Goal: Task Accomplishment & Management: Use online tool/utility

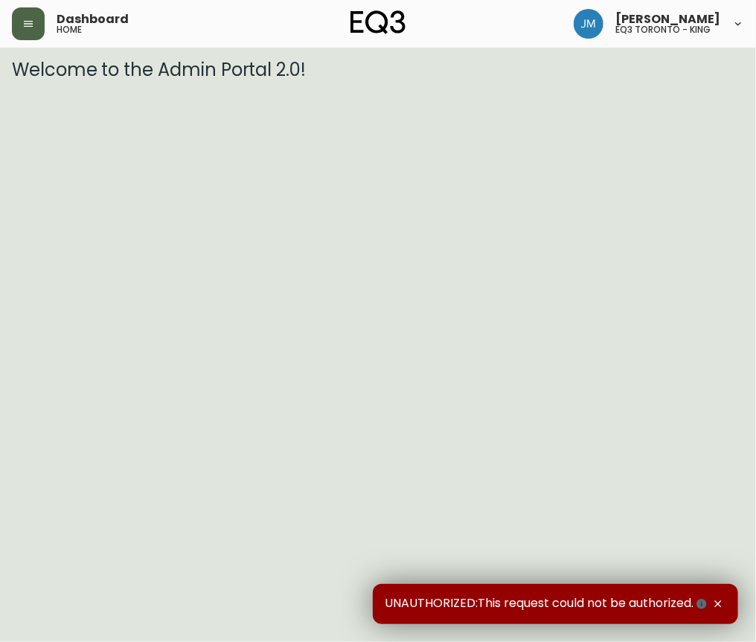
click at [27, 22] on icon "button" at bounding box center [28, 24] width 9 height 6
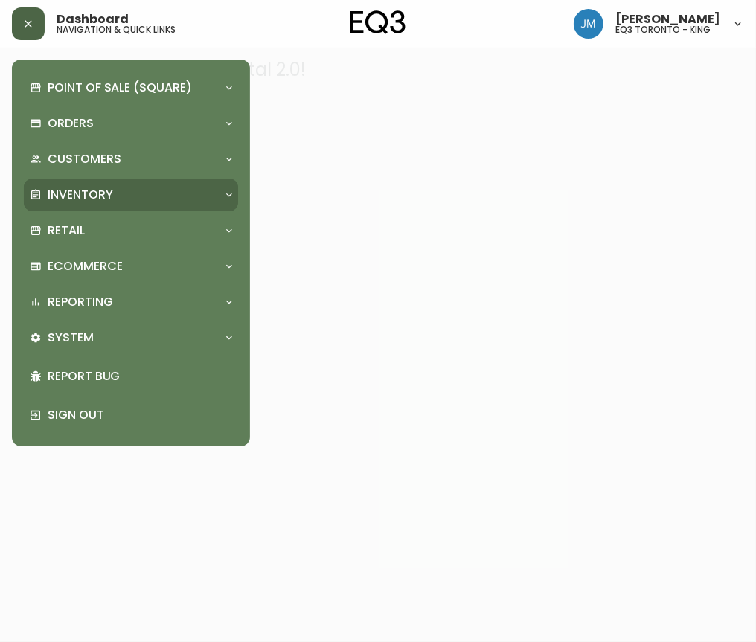
click at [77, 199] on p "Inventory" at bounding box center [80, 195] width 65 height 16
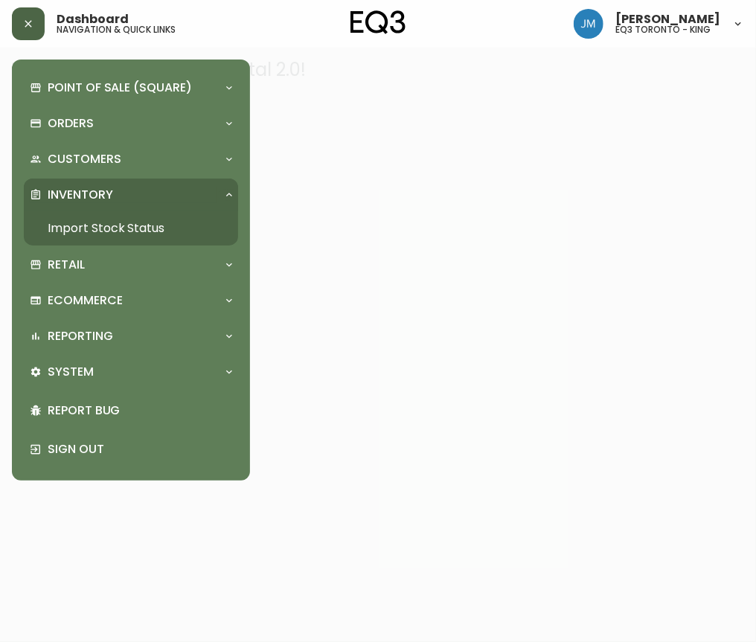
click at [100, 222] on link "Import Stock Status" at bounding box center [131, 228] width 214 height 34
